Goal: Task Accomplishment & Management: Manage account settings

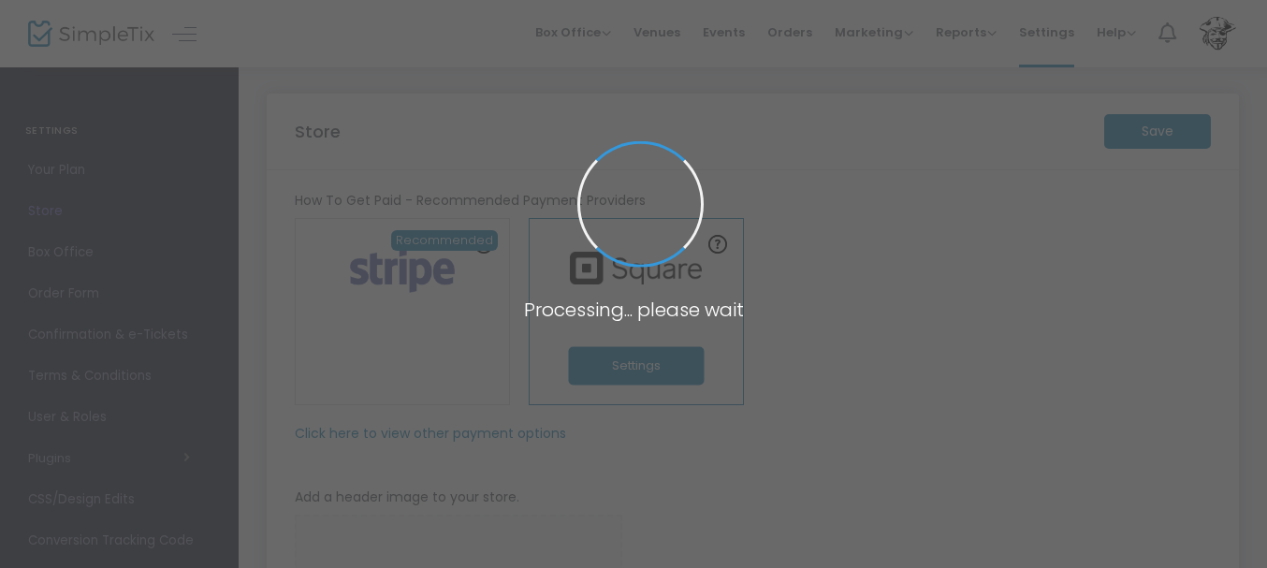
type input "[URL]"
type input "[EMAIL_ADDRESS][DOMAIN_NAME]"
type input "14.0000 %"
radio input "true"
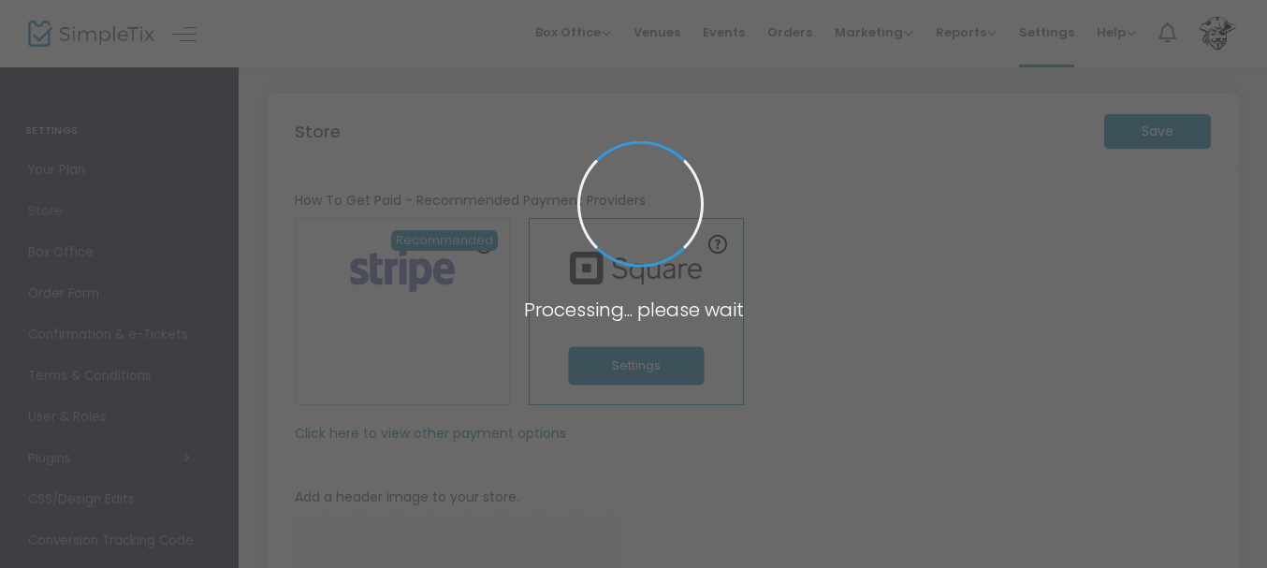
radio input "false"
radio input "true"
type input "[GEOGRAPHIC_DATA]"
type input "9022235380"
type input "[EMAIL_ADDRESS][DOMAIN_NAME]"
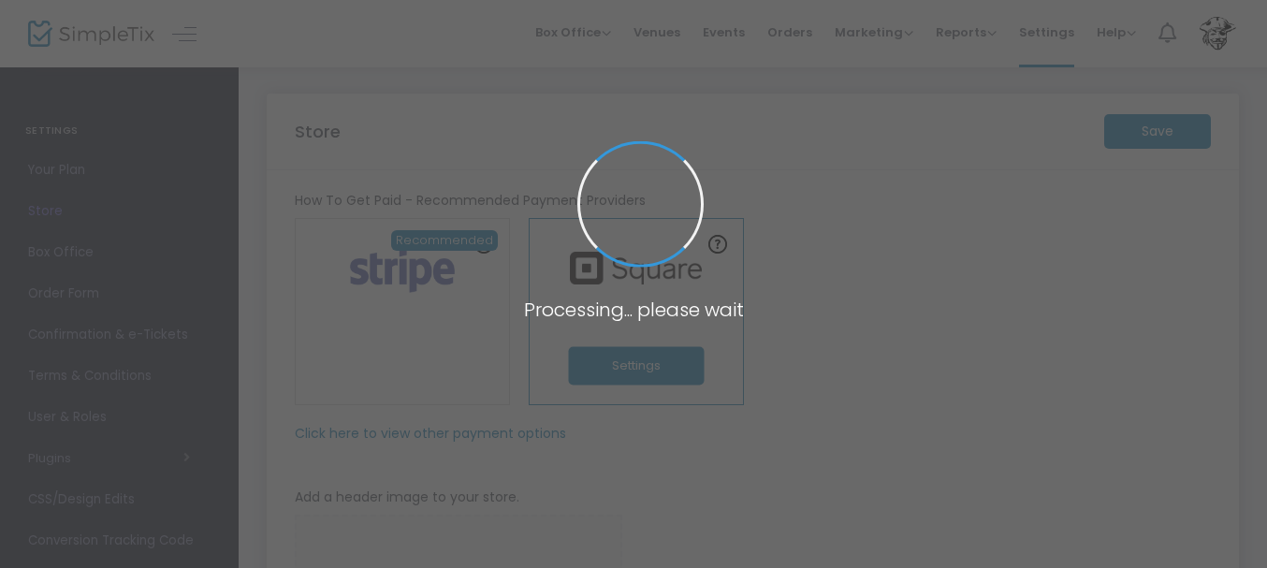
type input "[DOMAIN_NAME][URL]"
type input "passage_players"
type input "(UTC-04:00) Atlantic Time ([GEOGRAPHIC_DATA])"
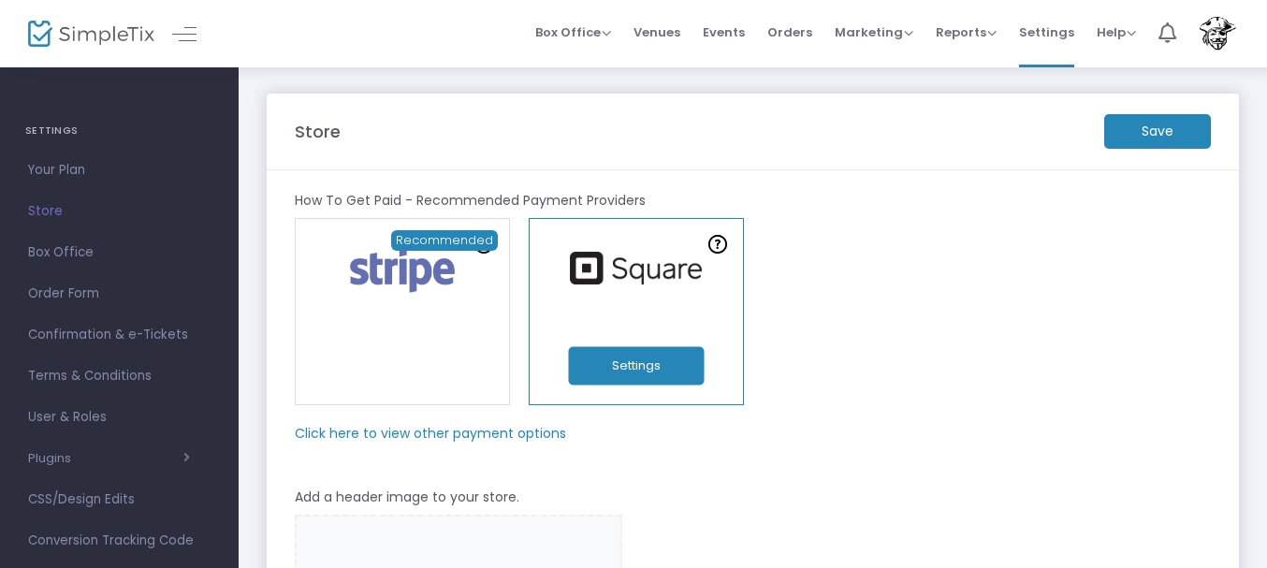
click at [641, 354] on button "Settings" at bounding box center [636, 366] width 136 height 38
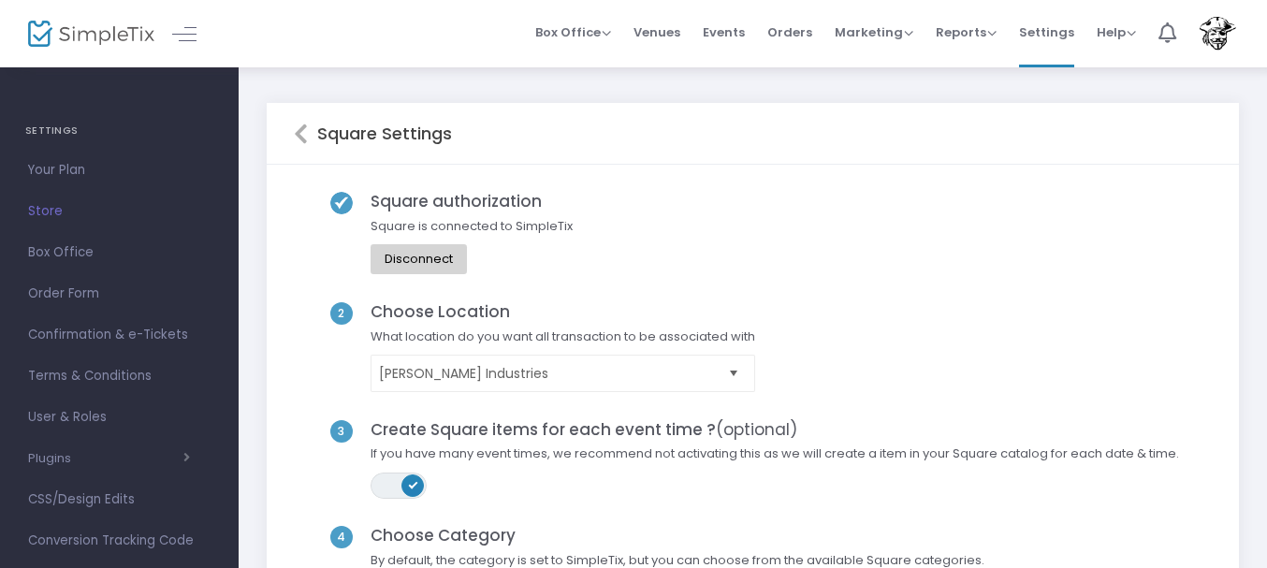
click at [750, 370] on span "Select" at bounding box center [734, 373] width 31 height 31
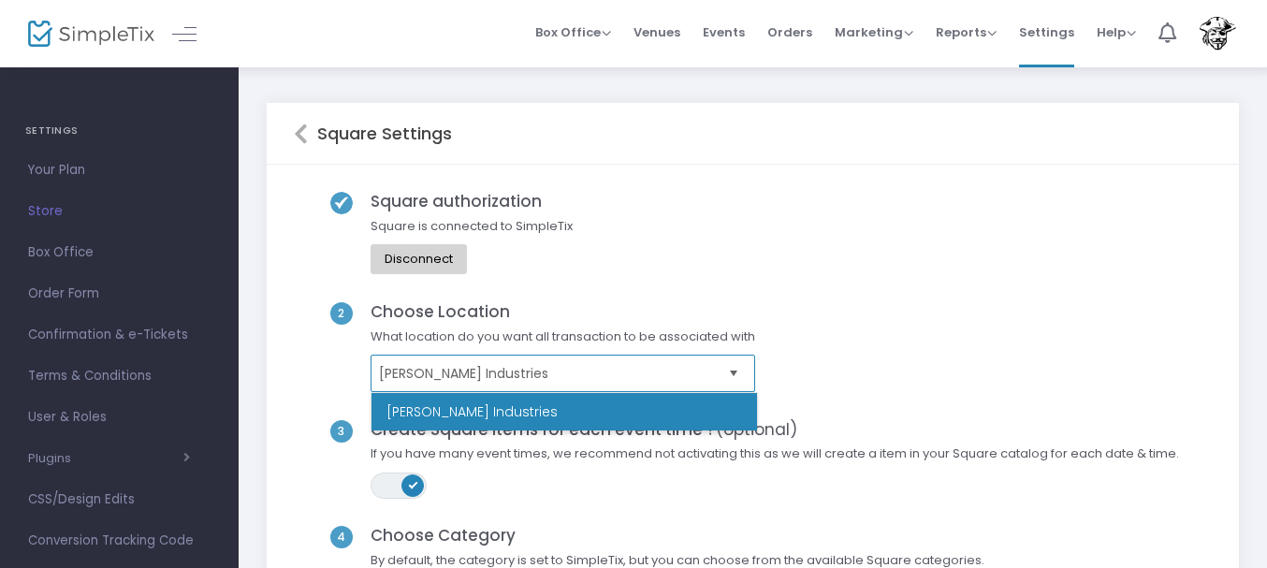
click at [750, 370] on span "Select" at bounding box center [734, 373] width 31 height 31
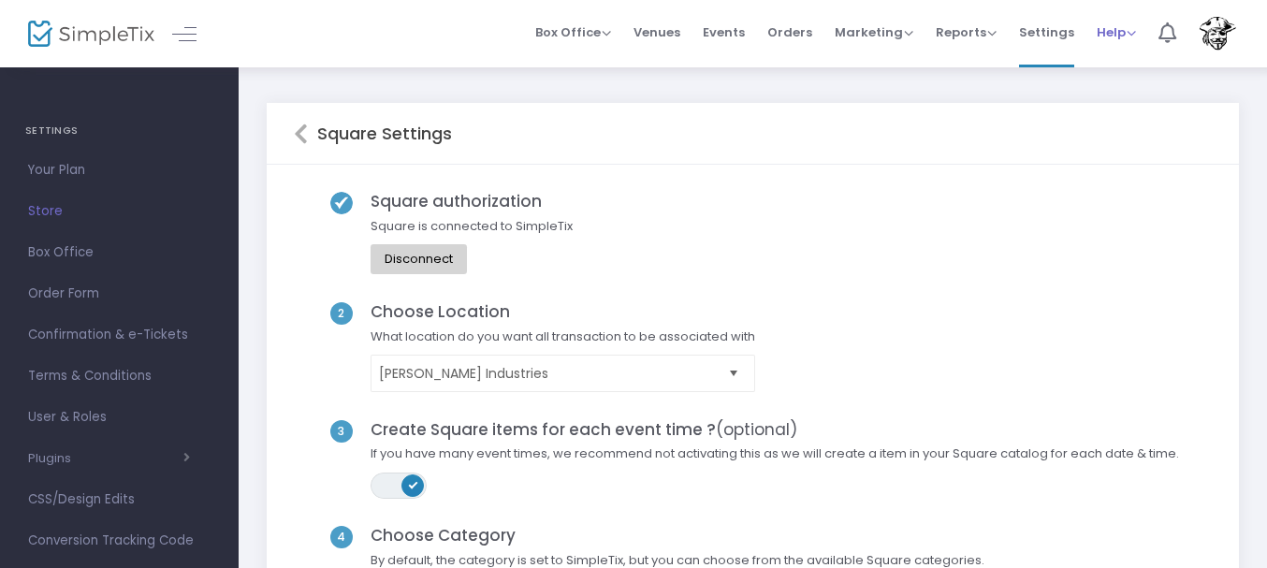
click at [1128, 40] on span "Help" at bounding box center [1116, 32] width 39 height 18
click at [1110, 111] on li "Contact Support" at bounding box center [1166, 99] width 138 height 37
